Goal: Contribute content

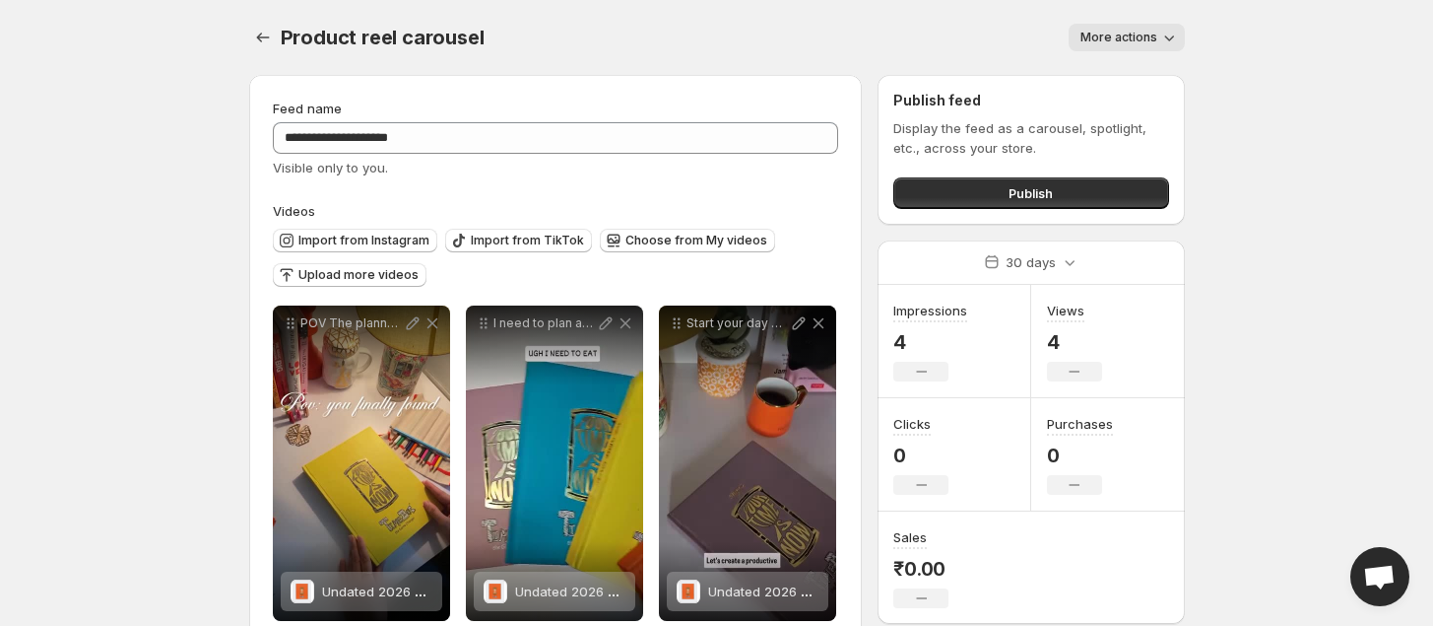
scroll to position [44, 0]
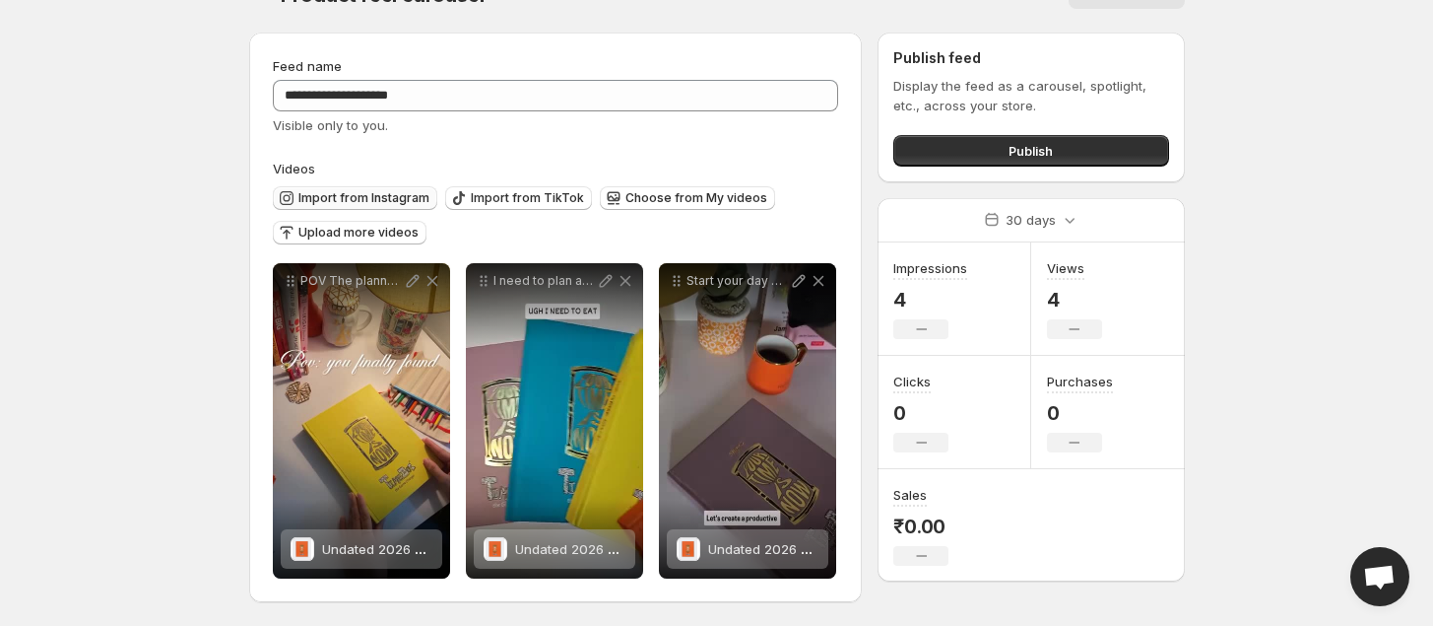
click at [345, 192] on span "Import from Instagram" at bounding box center [363, 198] width 131 height 16
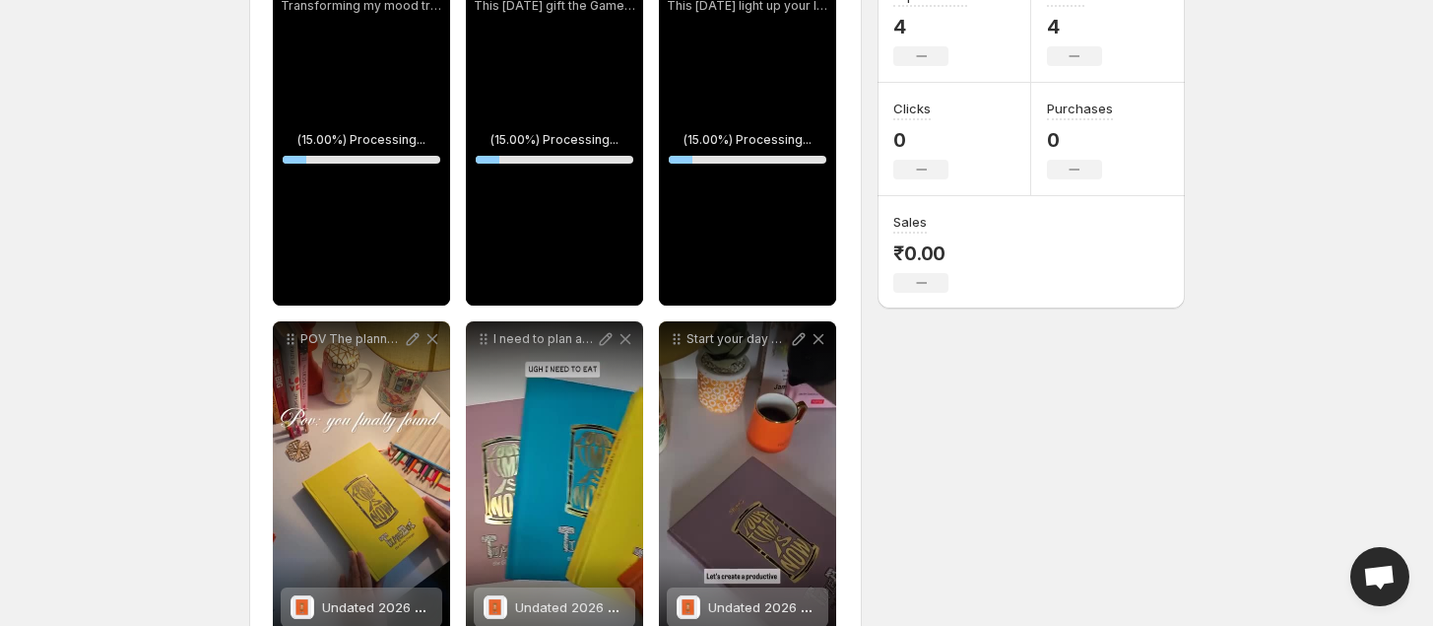
scroll to position [360, 0]
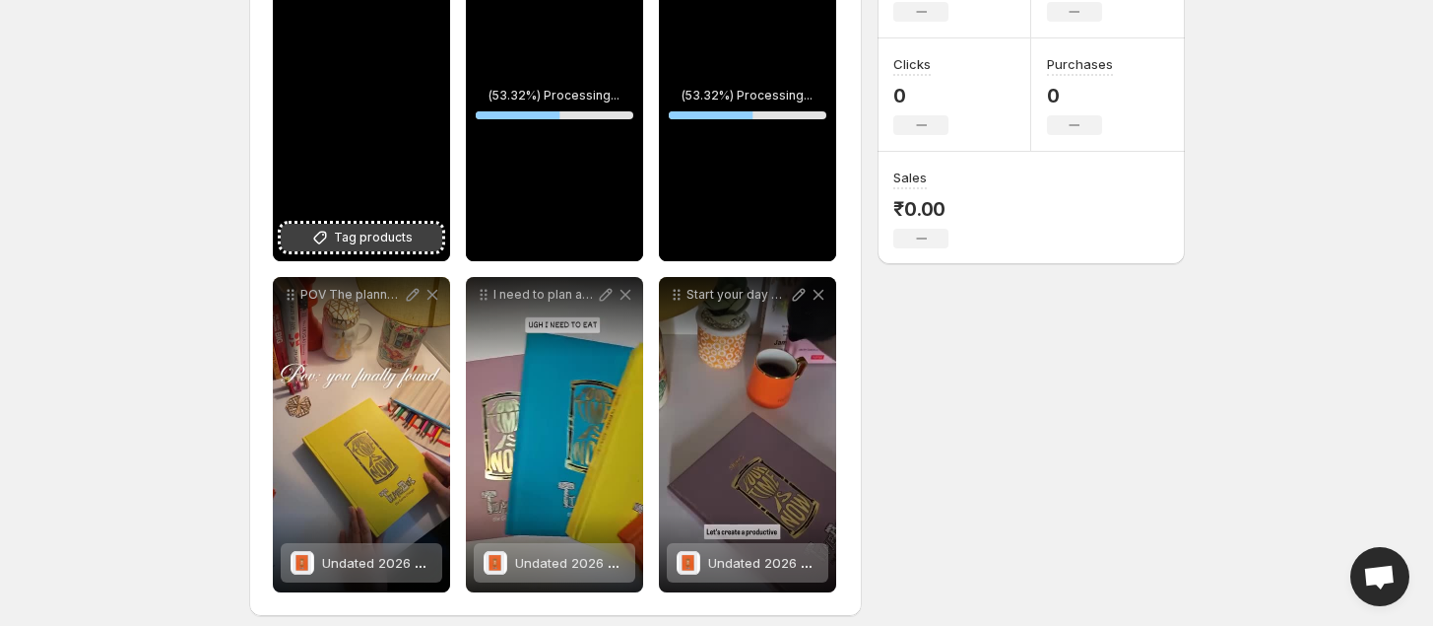
click at [377, 238] on span "Tag products" at bounding box center [373, 238] width 79 height 20
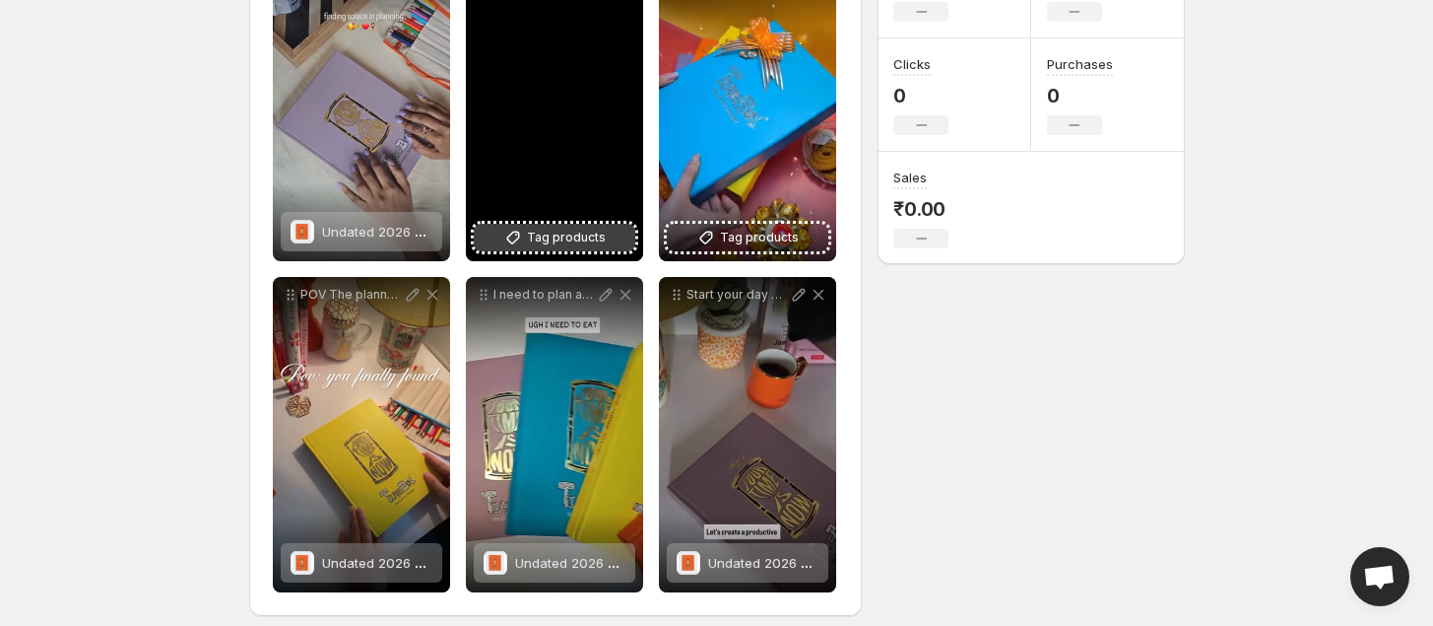
click at [550, 231] on span "Tag products" at bounding box center [566, 238] width 79 height 20
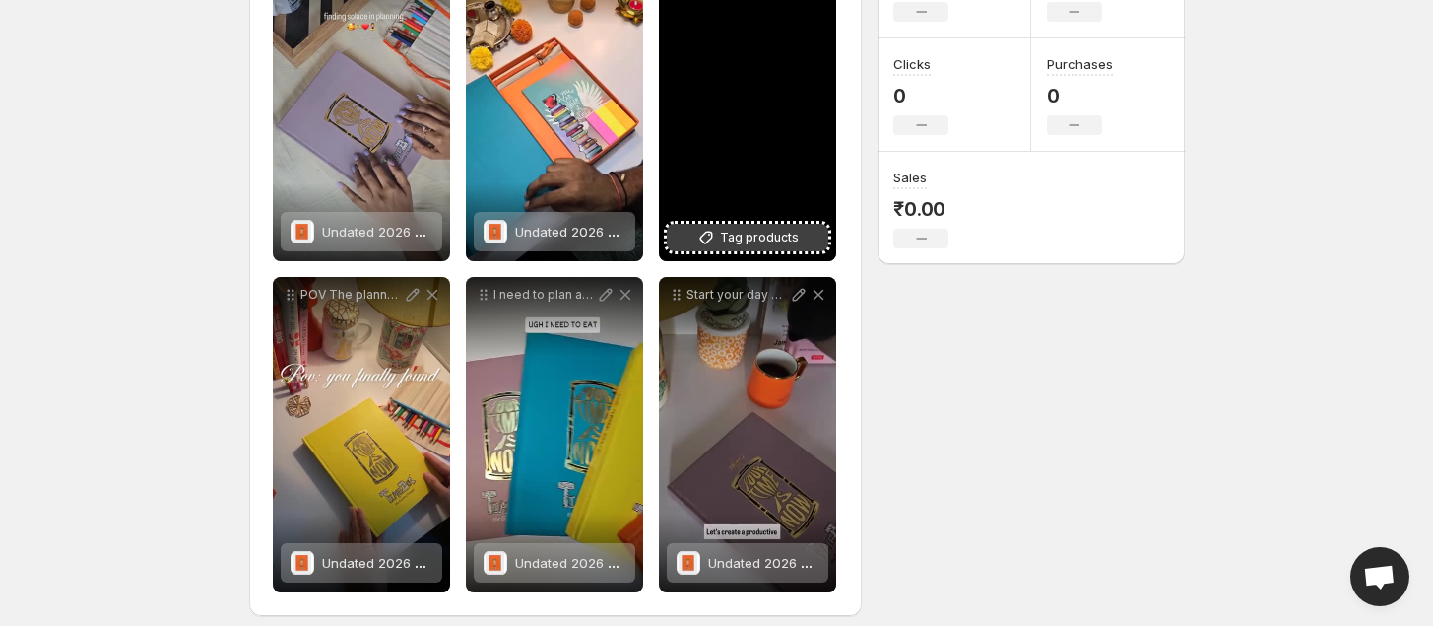
click at [749, 239] on span "Tag products" at bounding box center [759, 238] width 79 height 20
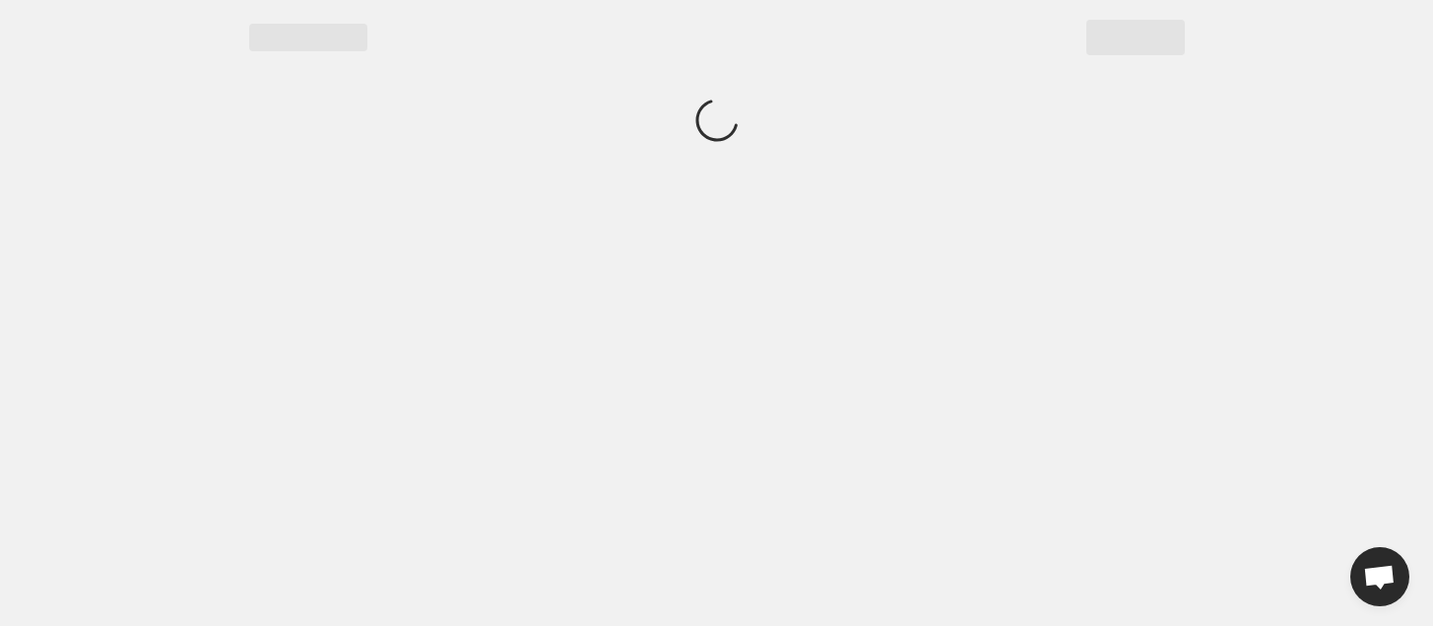
scroll to position [0, 0]
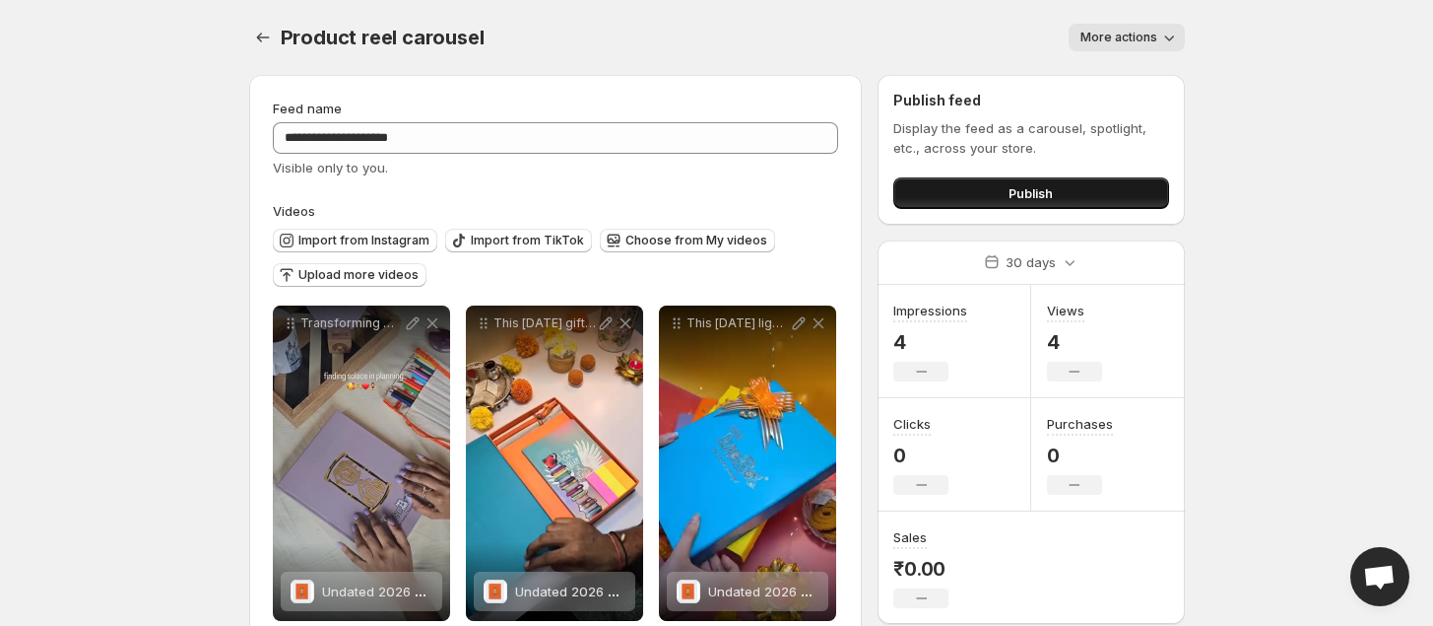
click at [1020, 191] on span "Publish" at bounding box center [1031, 193] width 44 height 20
click at [374, 239] on span "Import from Instagram" at bounding box center [363, 240] width 131 height 16
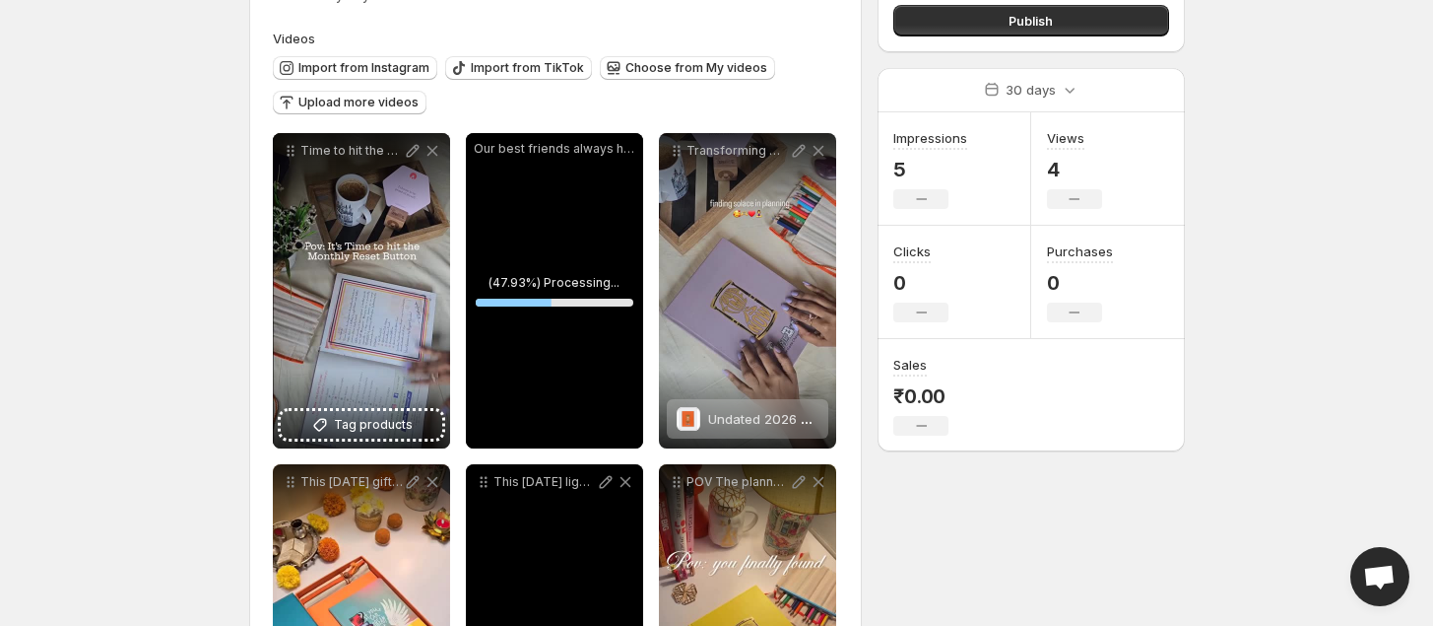
scroll to position [155, 0]
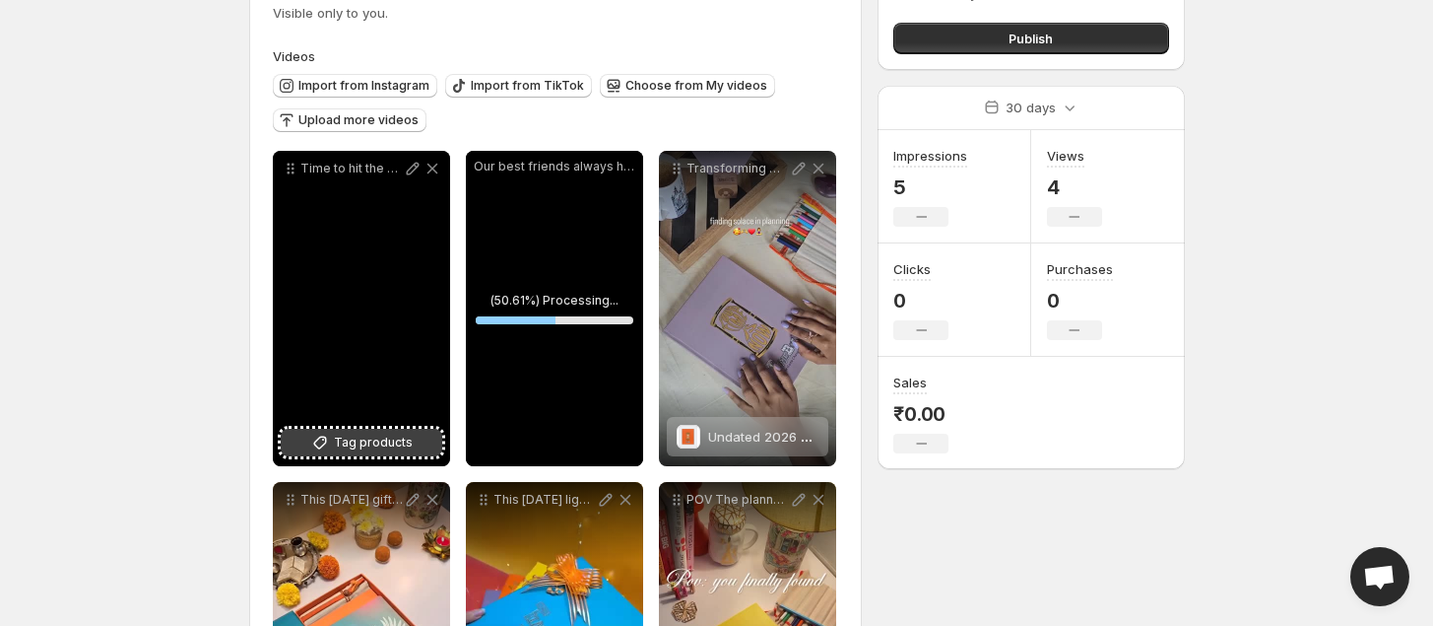
click at [353, 446] on span "Tag products" at bounding box center [373, 442] width 79 height 20
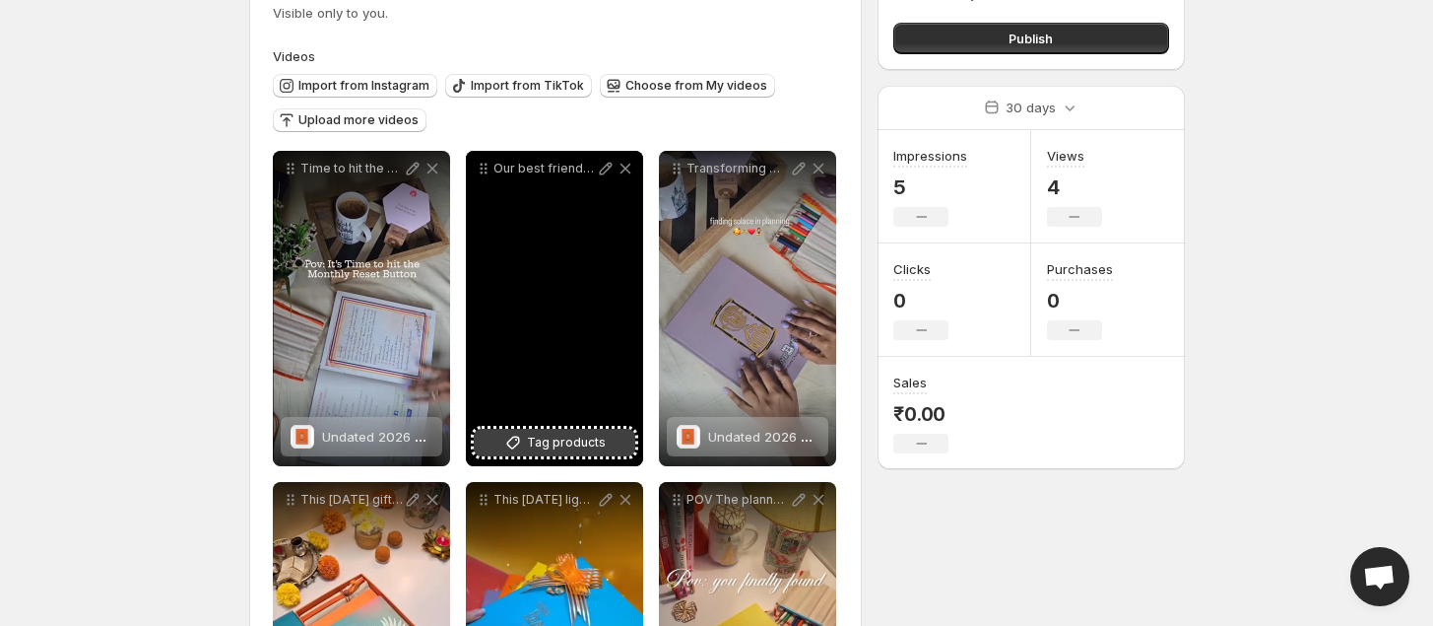
click at [572, 448] on span "Tag products" at bounding box center [566, 442] width 79 height 20
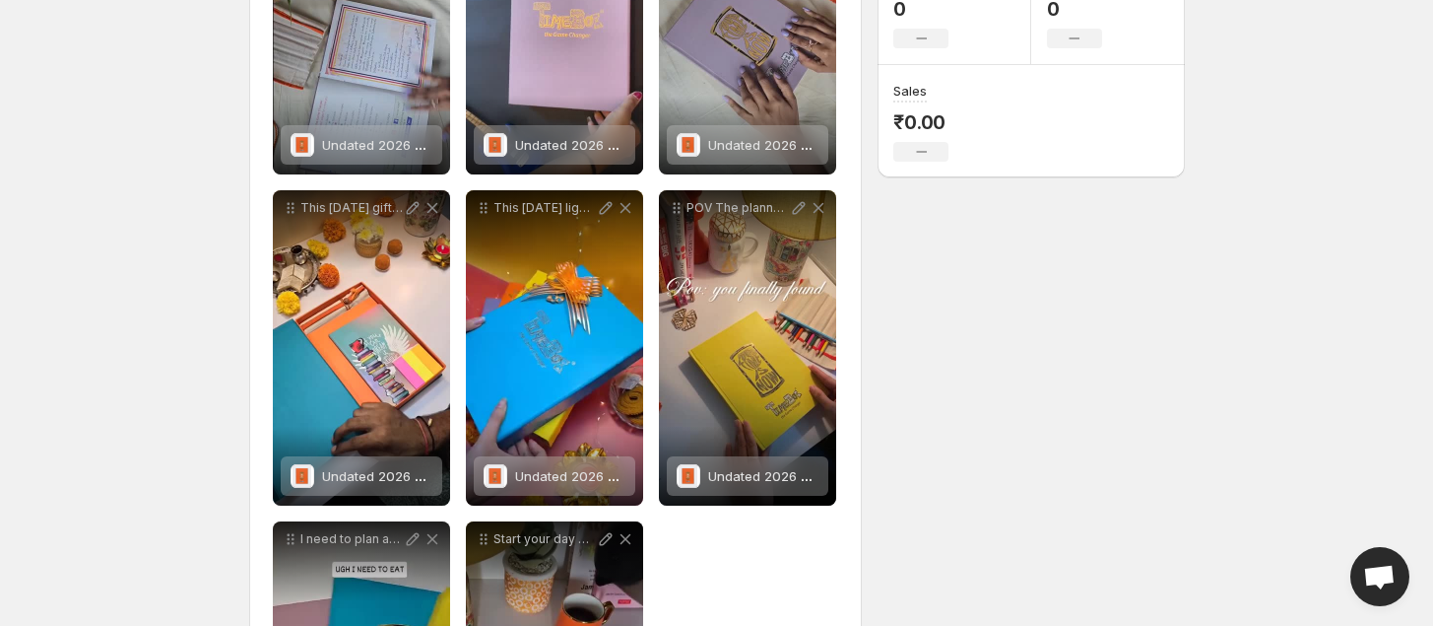
scroll to position [0, 0]
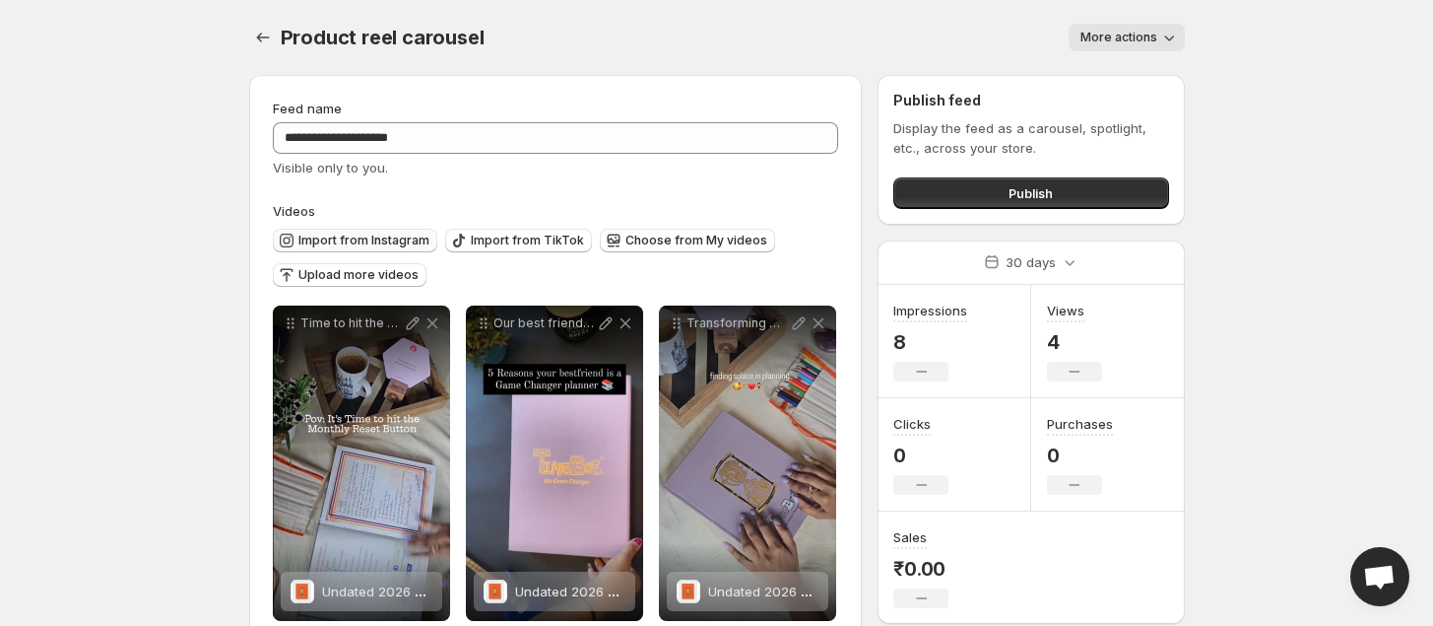
click at [341, 236] on span "Import from Instagram" at bounding box center [363, 240] width 131 height 16
